Goal: Task Accomplishment & Management: Use online tool/utility

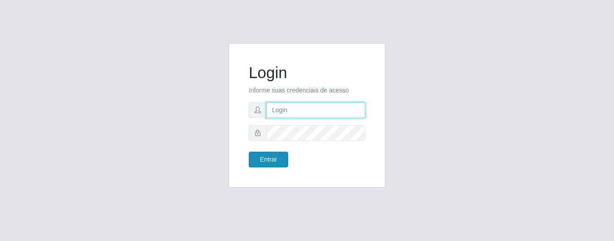
type input "precobom@rejane"
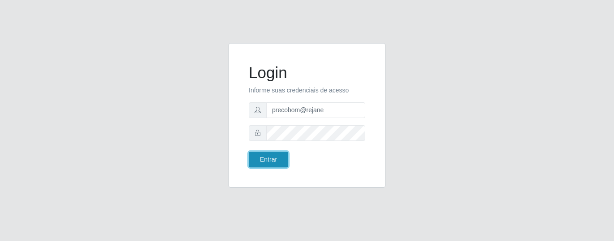
click at [278, 159] on button "Entrar" at bounding box center [268, 159] width 39 height 16
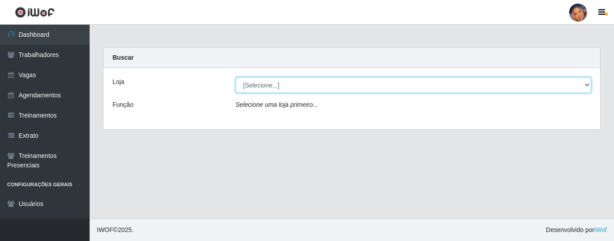
click at [311, 82] on select "[Selecione...] Supermercado Preço Bom" at bounding box center [414, 85] width 356 height 16
select select "169"
click at [236, 77] on select "[Selecione...] Supermercado Preço Bom" at bounding box center [414, 85] width 356 height 16
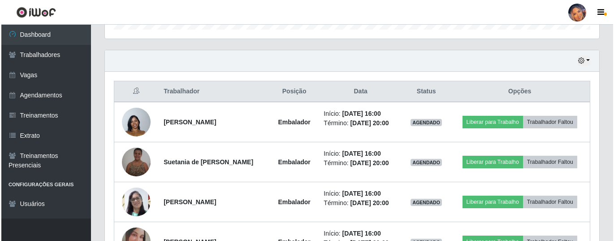
scroll to position [354, 0]
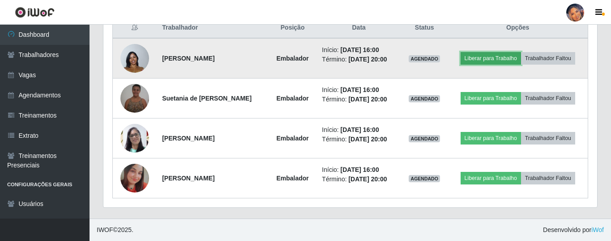
click at [502, 55] on button "Liberar para Trabalho" at bounding box center [491, 58] width 60 height 13
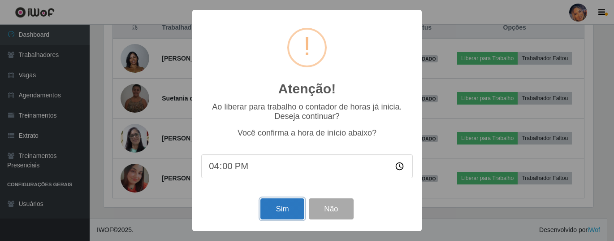
click at [288, 211] on button "Sim" at bounding box center [281, 208] width 43 height 21
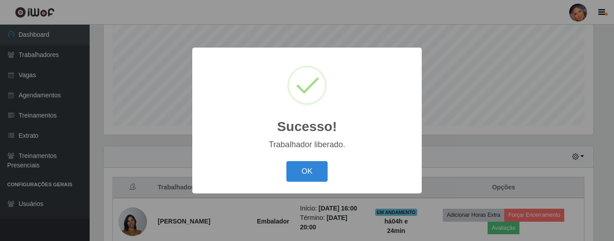
drag, startPoint x: 325, startPoint y: 167, endPoint x: 370, endPoint y: 145, distance: 49.3
click at [325, 167] on button "OK" at bounding box center [307, 171] width 42 height 21
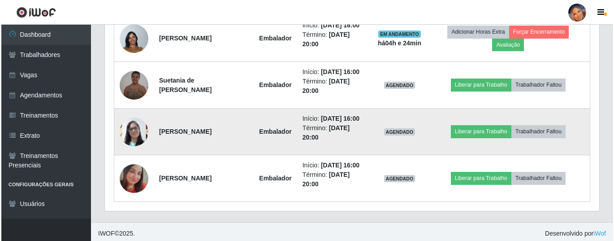
scroll to position [381, 0]
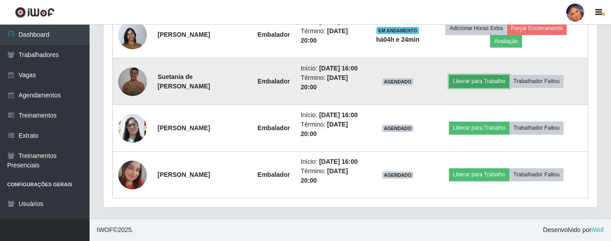
click at [492, 80] on button "Liberar para Trabalho" at bounding box center [479, 81] width 60 height 13
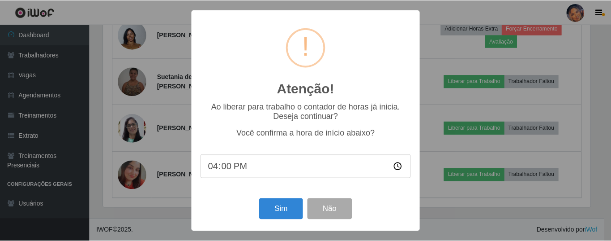
scroll to position [186, 490]
click at [276, 209] on button "Sim" at bounding box center [281, 208] width 43 height 21
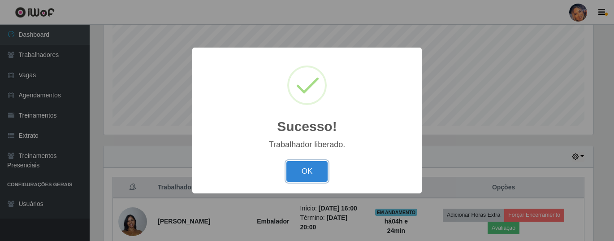
drag, startPoint x: 310, startPoint y: 174, endPoint x: 315, endPoint y: 171, distance: 6.2
click at [310, 174] on button "OK" at bounding box center [307, 171] width 42 height 21
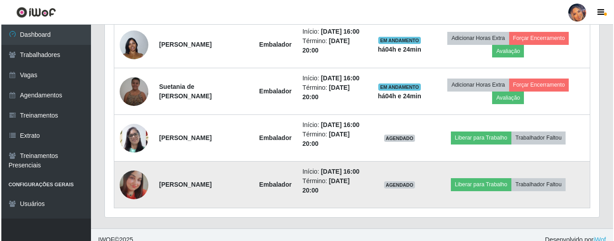
scroll to position [381, 0]
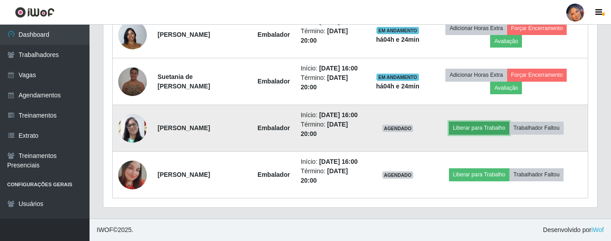
click at [457, 124] on button "Liberar para Trabalho" at bounding box center [479, 127] width 60 height 13
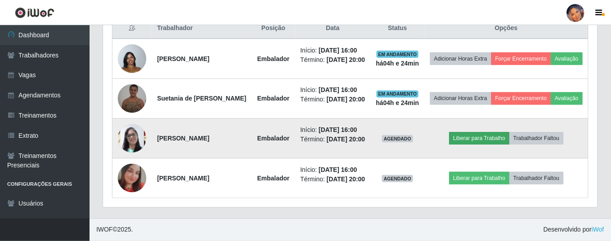
scroll to position [186, 490]
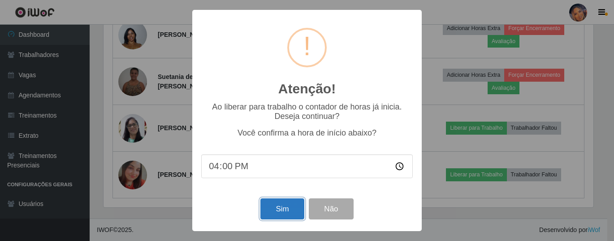
click at [281, 207] on button "Sim" at bounding box center [281, 208] width 43 height 21
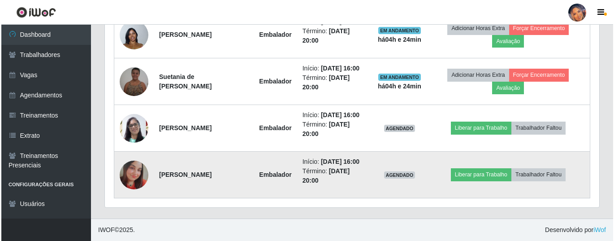
scroll to position [0, 0]
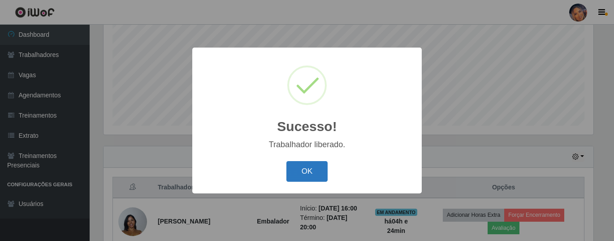
drag, startPoint x: 292, startPoint y: 165, endPoint x: 317, endPoint y: 152, distance: 27.5
click at [292, 164] on button "OK" at bounding box center [307, 171] width 42 height 21
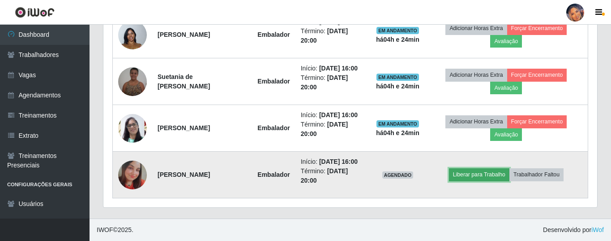
click at [477, 174] on button "Liberar para Trabalho" at bounding box center [479, 174] width 60 height 13
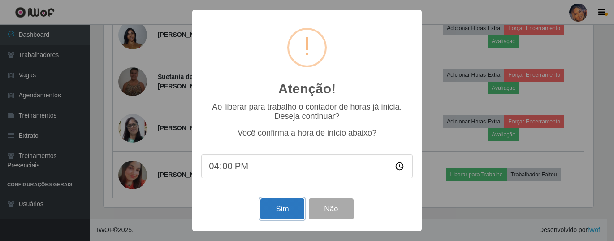
click at [262, 206] on button "Sim" at bounding box center [281, 208] width 43 height 21
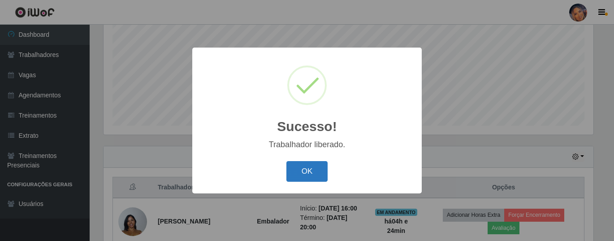
click at [302, 163] on button "OK" at bounding box center [307, 171] width 42 height 21
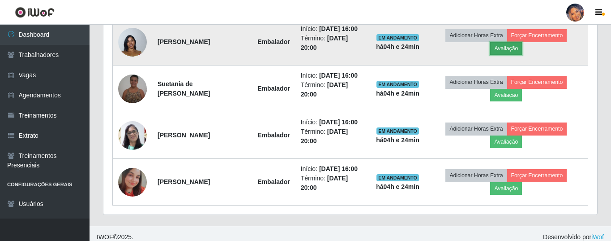
click at [520, 52] on button "Avaliação" at bounding box center [506, 48] width 32 height 13
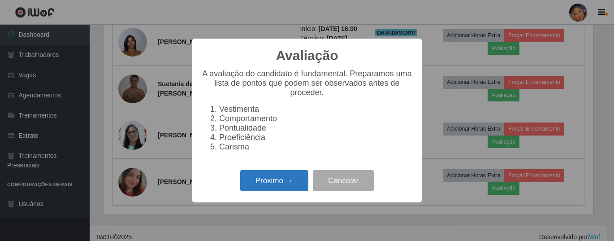
click at [300, 177] on button "Próximo →" at bounding box center [274, 180] width 68 height 21
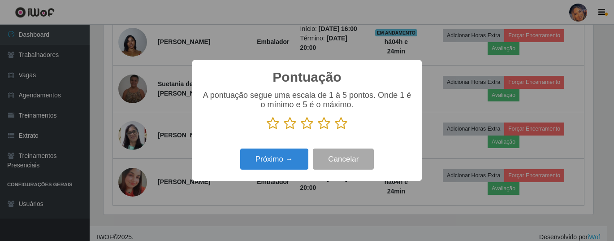
click at [338, 119] on icon at bounding box center [341, 122] width 13 height 13
click at [335, 130] on input "radio" at bounding box center [335, 130] width 0 height 0
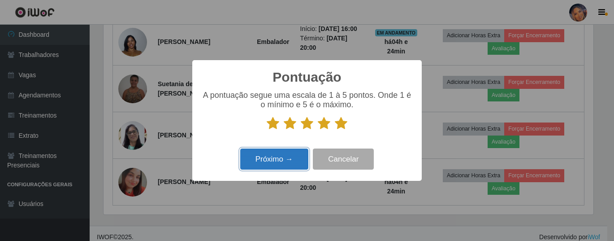
click at [282, 154] on button "Próximo →" at bounding box center [274, 158] width 68 height 21
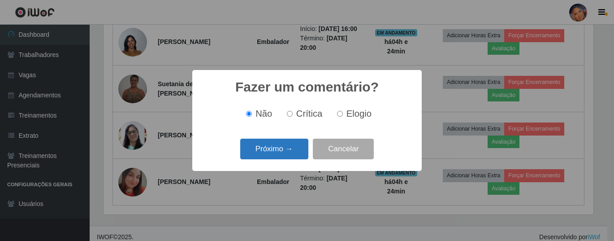
click at [277, 148] on button "Próximo →" at bounding box center [274, 148] width 68 height 21
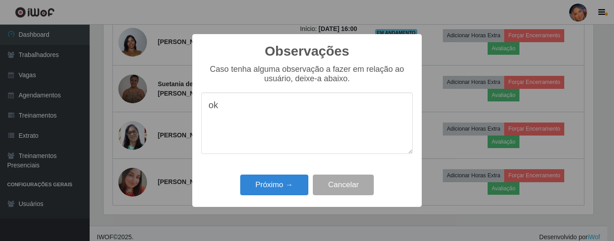
type textarea "ok"
click at [271, 182] on button "Próximo →" at bounding box center [274, 184] width 68 height 21
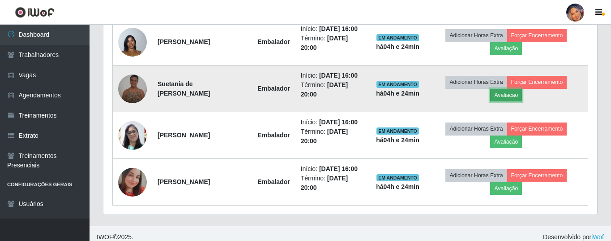
click at [512, 94] on button "Avaliação" at bounding box center [506, 95] width 32 height 13
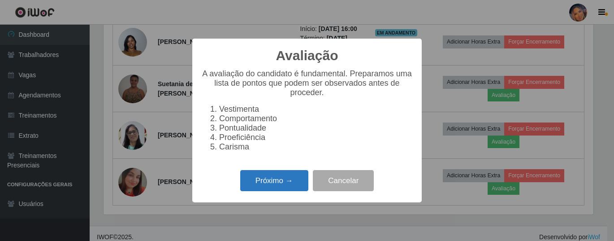
click at [278, 191] on button "Próximo →" at bounding box center [274, 180] width 68 height 21
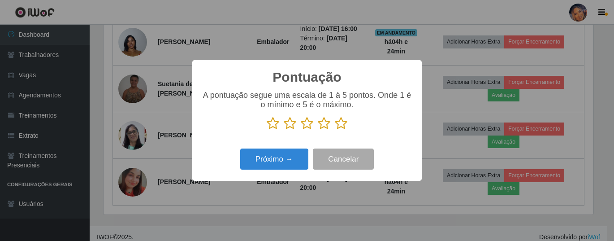
click at [339, 125] on icon at bounding box center [341, 122] width 13 height 13
click at [335, 130] on input "radio" at bounding box center [335, 130] width 0 height 0
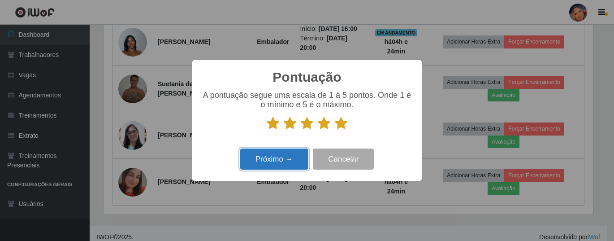
click at [302, 150] on button "Próximo →" at bounding box center [274, 158] width 68 height 21
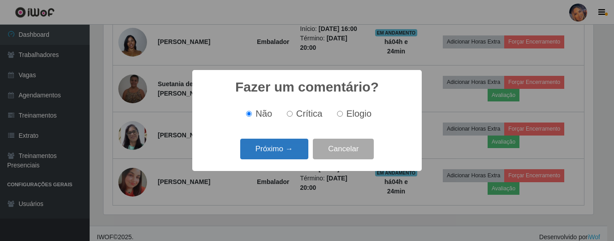
click at [306, 146] on button "Próximo →" at bounding box center [274, 148] width 68 height 21
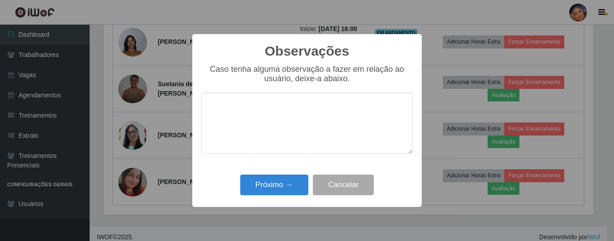
type textarea "p"
type textarea "ok"
click at [297, 181] on button "Próximo →" at bounding box center [274, 184] width 68 height 21
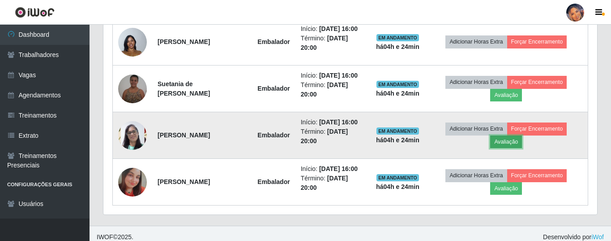
click at [506, 147] on button "Avaliação" at bounding box center [506, 141] width 32 height 13
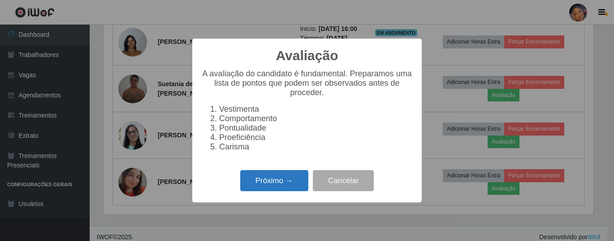
click at [284, 177] on button "Próximo →" at bounding box center [274, 180] width 68 height 21
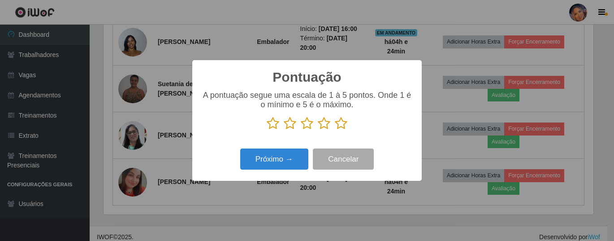
drag, startPoint x: 343, startPoint y: 124, endPoint x: 324, endPoint y: 133, distance: 20.6
click at [342, 125] on icon at bounding box center [341, 122] width 13 height 13
click at [335, 130] on input "radio" at bounding box center [335, 130] width 0 height 0
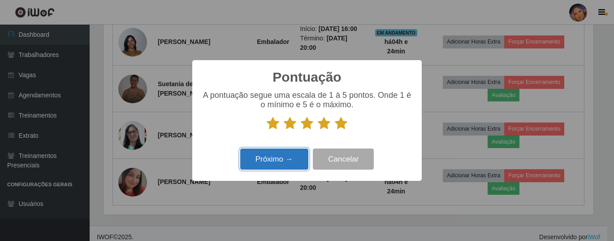
click at [268, 163] on button "Próximo →" at bounding box center [274, 158] width 68 height 21
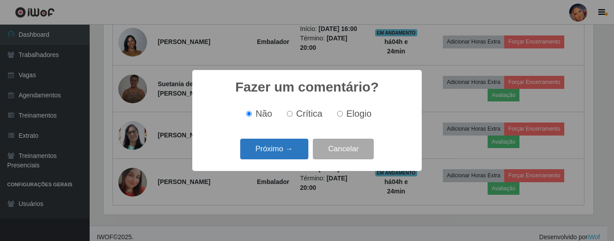
click at [268, 147] on button "Próximo →" at bounding box center [274, 148] width 68 height 21
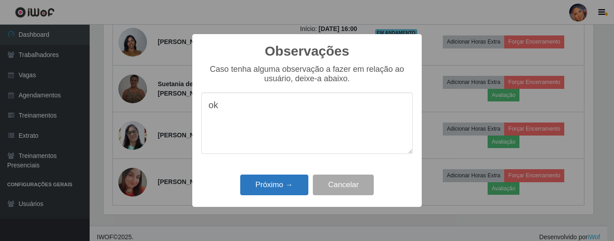
type textarea "ok"
click at [282, 180] on button "Próximo →" at bounding box center [274, 184] width 68 height 21
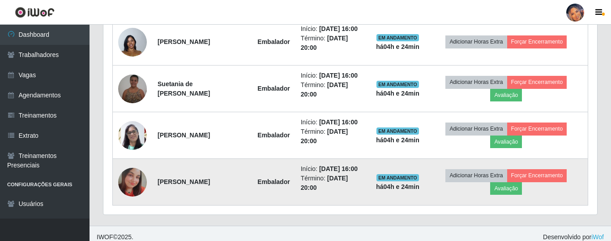
click at [506, 195] on td "Adicionar Horas Extra Forçar Encerramento Avaliação" at bounding box center [506, 182] width 163 height 47
click at [509, 192] on button "Avaliação" at bounding box center [506, 188] width 32 height 13
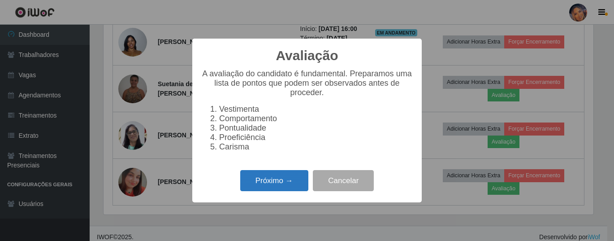
click at [255, 182] on button "Próximo →" at bounding box center [274, 180] width 68 height 21
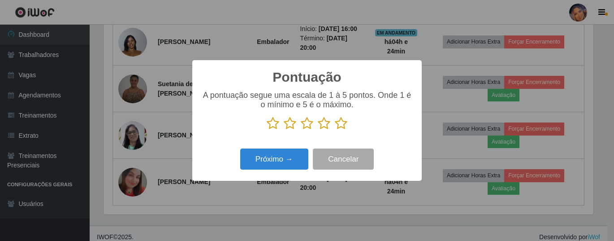
drag, startPoint x: 340, startPoint y: 124, endPoint x: 295, endPoint y: 147, distance: 50.9
click at [333, 125] on p at bounding box center [306, 122] width 211 height 13
drag, startPoint x: 339, startPoint y: 119, endPoint x: 321, endPoint y: 138, distance: 26.3
click at [336, 122] on icon at bounding box center [341, 122] width 13 height 13
click at [335, 130] on input "radio" at bounding box center [335, 130] width 0 height 0
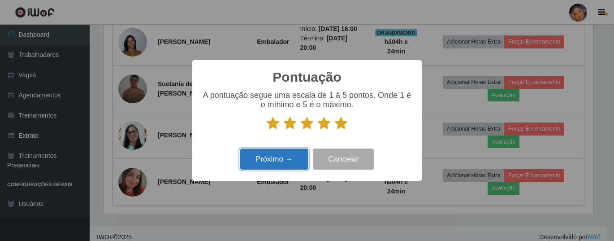
click at [285, 158] on button "Próximo →" at bounding box center [274, 158] width 68 height 21
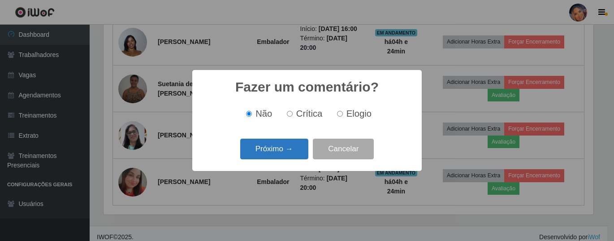
click at [275, 148] on button "Próximo →" at bounding box center [274, 148] width 68 height 21
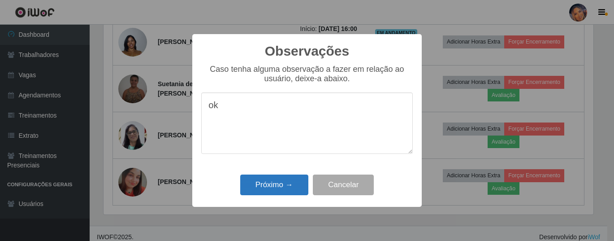
type textarea "ok"
click at [277, 181] on button "Próximo →" at bounding box center [274, 184] width 68 height 21
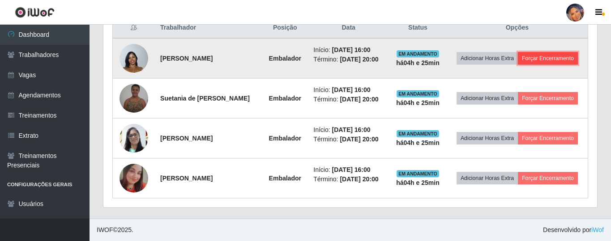
click at [549, 58] on button "Forçar Encerramento" at bounding box center [548, 58] width 60 height 13
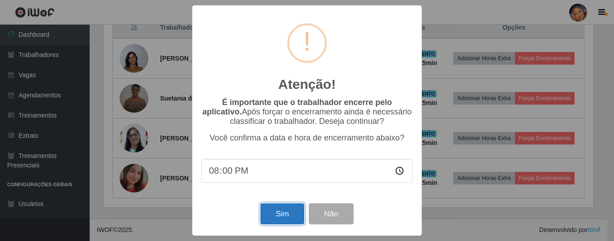
click at [274, 214] on button "Sim" at bounding box center [281, 213] width 43 height 21
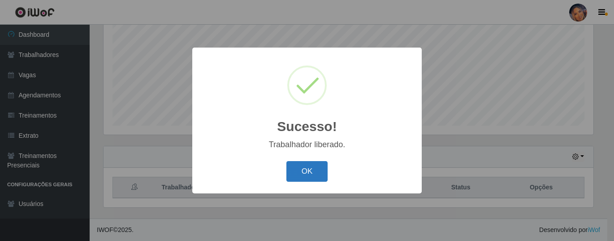
click at [314, 175] on button "OK" at bounding box center [307, 171] width 42 height 21
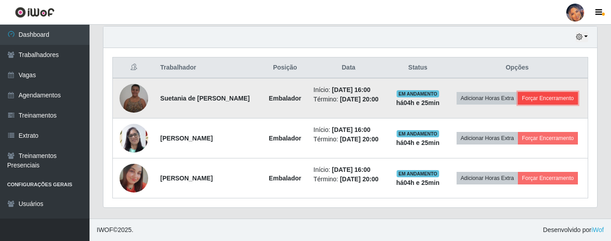
click at [543, 95] on button "Forçar Encerramento" at bounding box center [548, 98] width 60 height 13
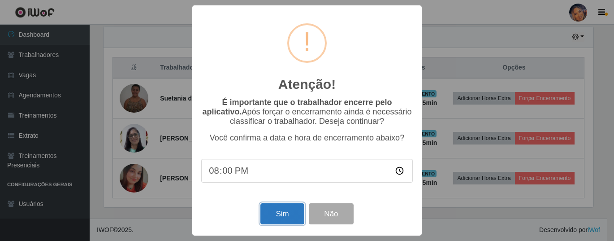
click at [261, 212] on button "Sim" at bounding box center [281, 213] width 43 height 21
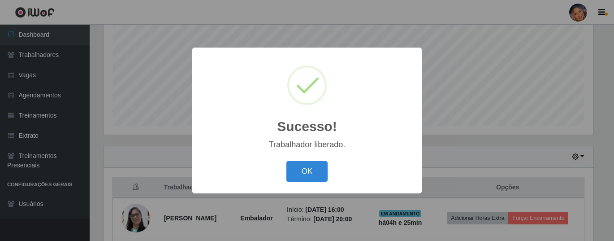
drag, startPoint x: 300, startPoint y: 177, endPoint x: 379, endPoint y: 151, distance: 83.1
click at [304, 173] on button "OK" at bounding box center [307, 171] width 42 height 21
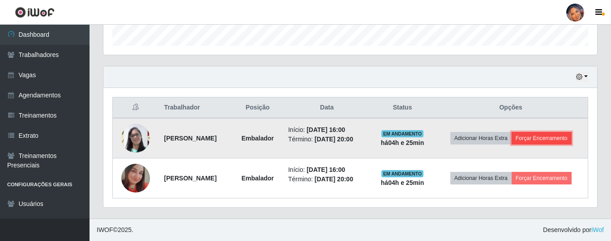
click at [555, 136] on button "Forçar Encerramento" at bounding box center [542, 138] width 60 height 13
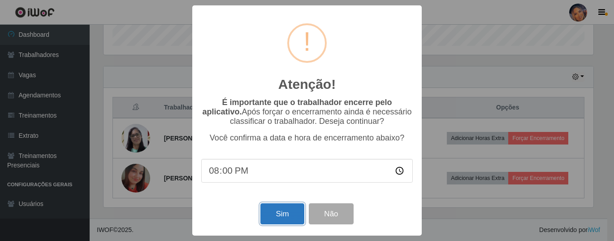
click at [268, 220] on button "Sim" at bounding box center [281, 213] width 43 height 21
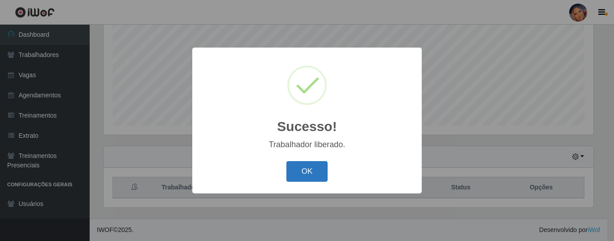
click at [287, 176] on button "OK" at bounding box center [307, 171] width 42 height 21
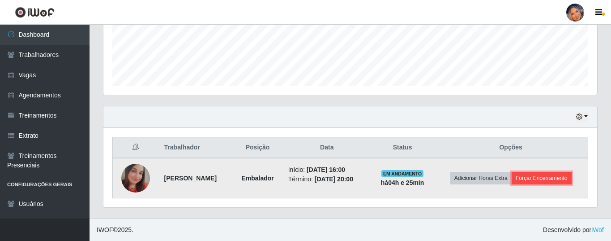
click at [538, 178] on button "Forçar Encerramento" at bounding box center [542, 178] width 60 height 13
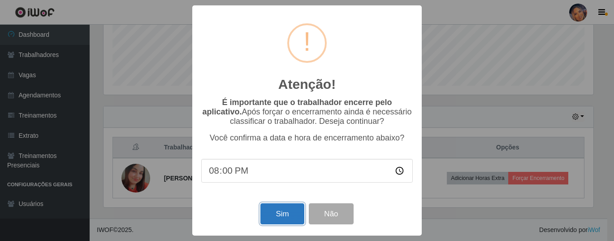
click at [274, 213] on button "Sim" at bounding box center [281, 213] width 43 height 21
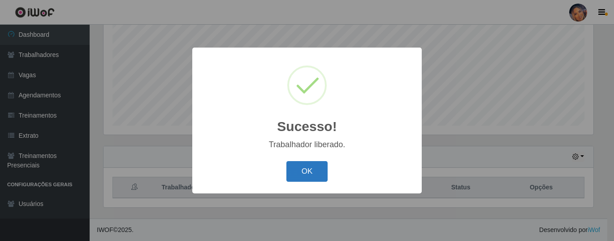
click at [316, 166] on button "OK" at bounding box center [307, 171] width 42 height 21
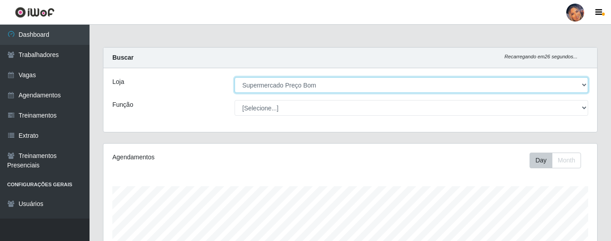
click at [274, 84] on select "[Selecione...] Supermercado Preço Bom" at bounding box center [412, 85] width 354 height 16
click at [235, 77] on select "[Selecione...] Supermercado Preço Bom" at bounding box center [412, 85] width 354 height 16
click at [289, 82] on select "[Selecione...] Supermercado Preço Bom" at bounding box center [412, 85] width 354 height 16
click at [235, 77] on select "[Selecione...] Supermercado Preço Bom" at bounding box center [412, 85] width 354 height 16
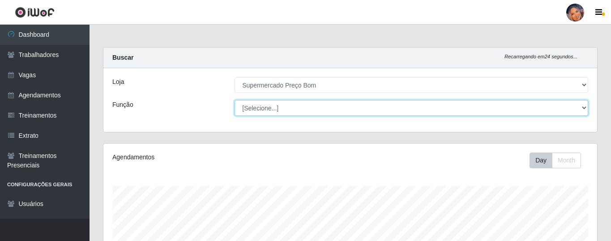
click at [283, 105] on select "[Selecione...] ASG ASG + ASG ++ Balconista Balconista + Balconista ++ Embalador…" at bounding box center [412, 108] width 354 height 16
click at [235, 100] on select "[Selecione...] ASG ASG + ASG ++ Balconista Balconista + Balconista ++ Embalador…" at bounding box center [412, 108] width 354 height 16
